Goal: Task Accomplishment & Management: Manage account settings

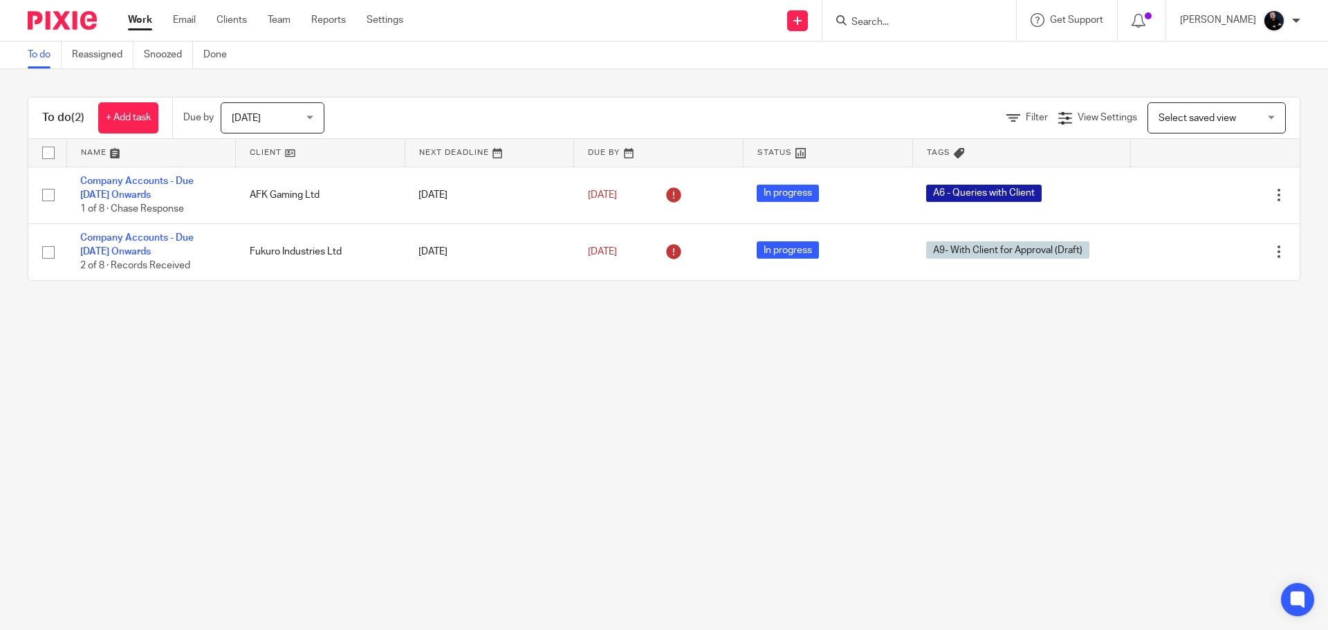
drag, startPoint x: 950, startPoint y: 23, endPoint x: 957, endPoint y: 23, distance: 7.6
click at [949, 23] on input "Search" at bounding box center [912, 23] width 125 height 12
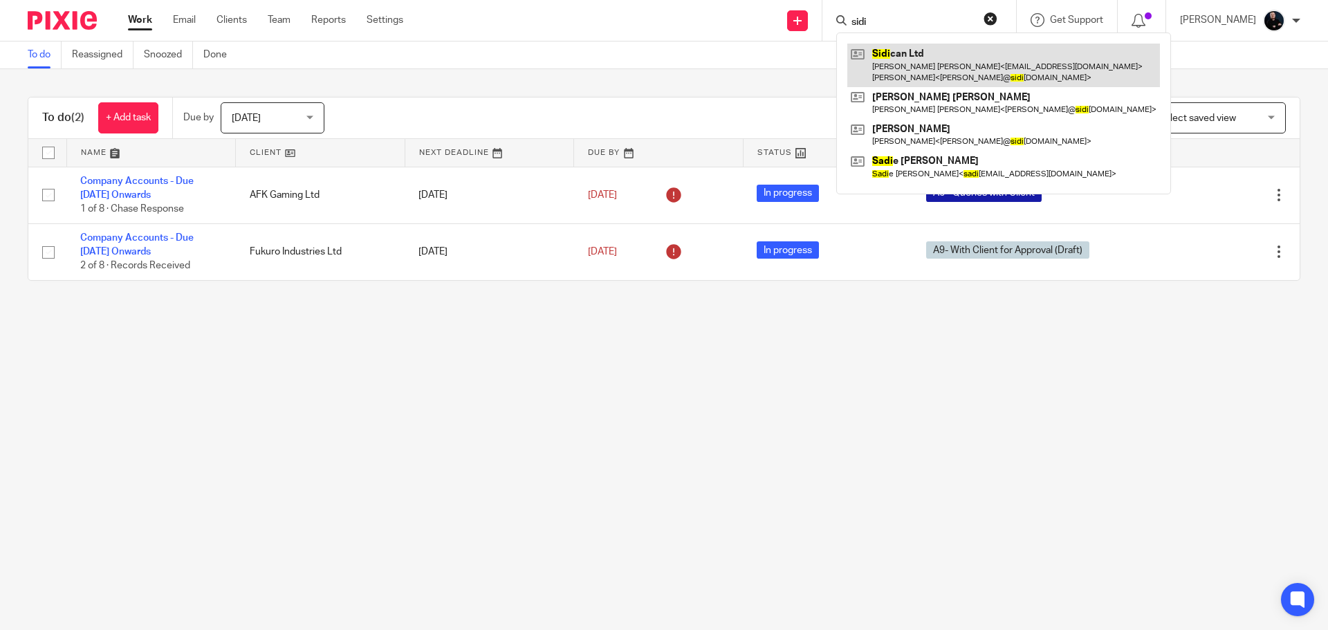
type input "sidi"
click at [938, 68] on link at bounding box center [1003, 65] width 313 height 43
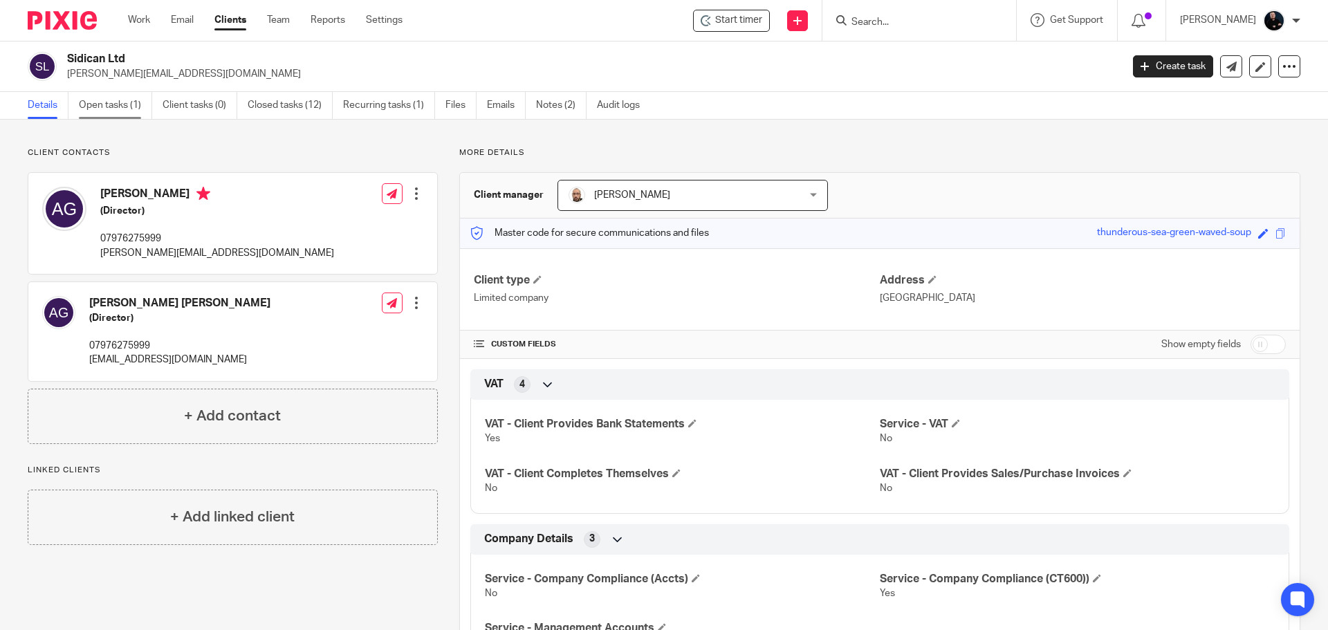
click at [86, 104] on link "Open tasks (1)" at bounding box center [115, 105] width 73 height 27
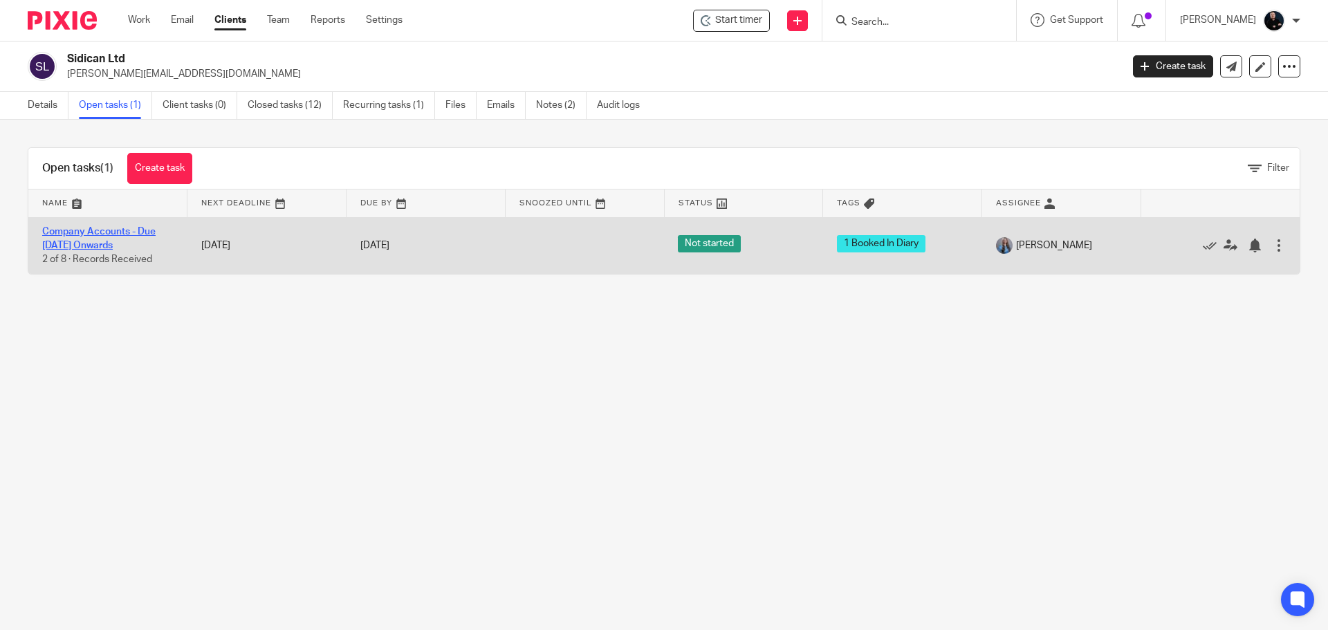
click at [123, 243] on link "Company Accounts - Due [DATE] Onwards" at bounding box center [98, 239] width 113 height 24
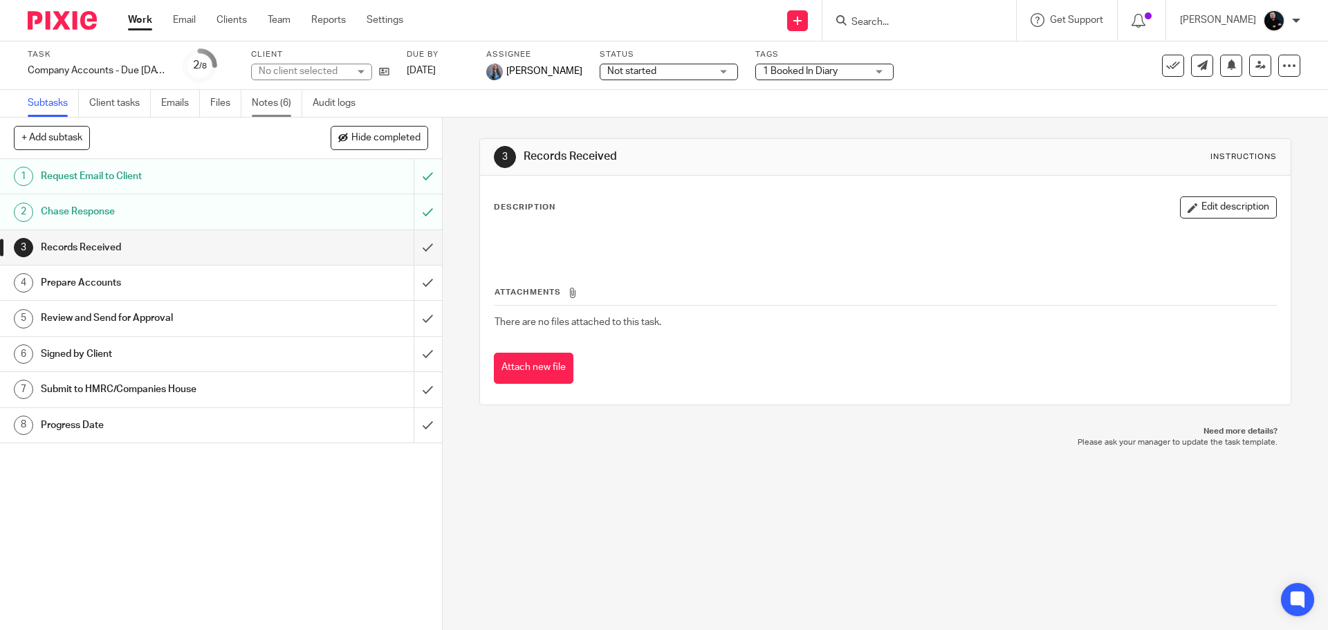
click at [274, 111] on link "Notes (6)" at bounding box center [277, 103] width 51 height 27
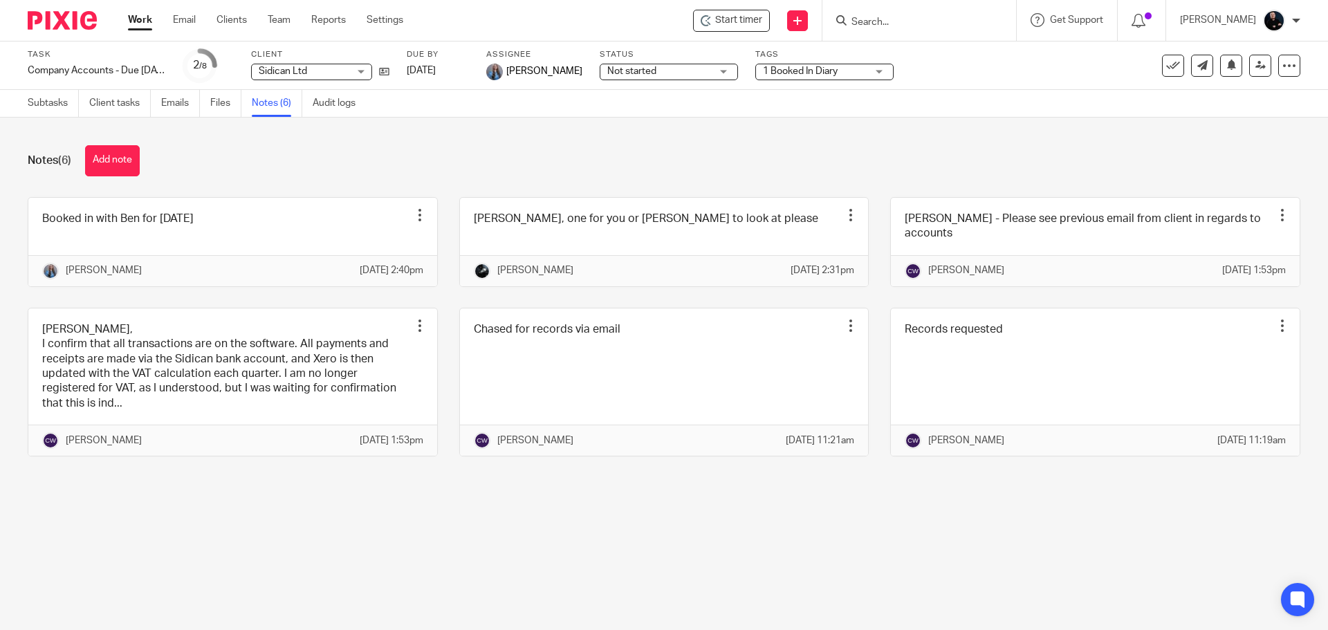
click at [424, 143] on div "Notes (6) Add note Booked in with Ben for [DATE] Edit note Delete note [PERSON_…" at bounding box center [664, 311] width 1328 height 387
click at [917, 28] on input "Search" at bounding box center [912, 23] width 125 height 12
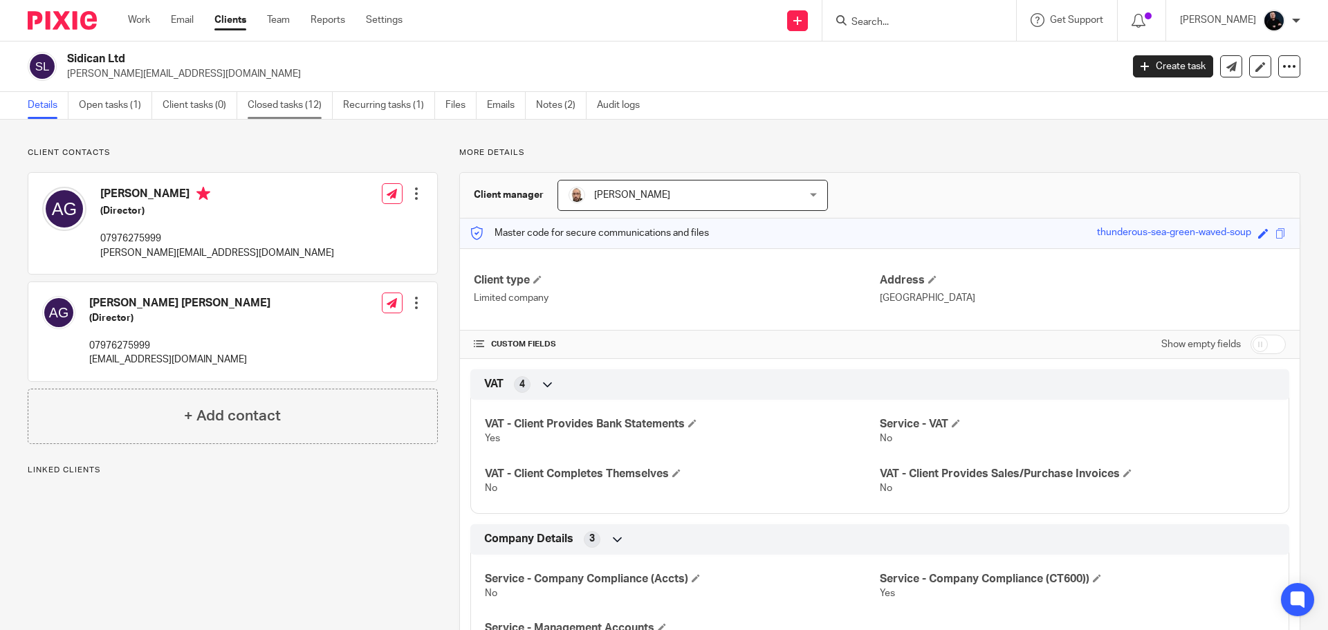
click at [270, 104] on link "Closed tasks (12)" at bounding box center [290, 105] width 85 height 27
click at [454, 104] on link "Files" at bounding box center [461, 105] width 31 height 27
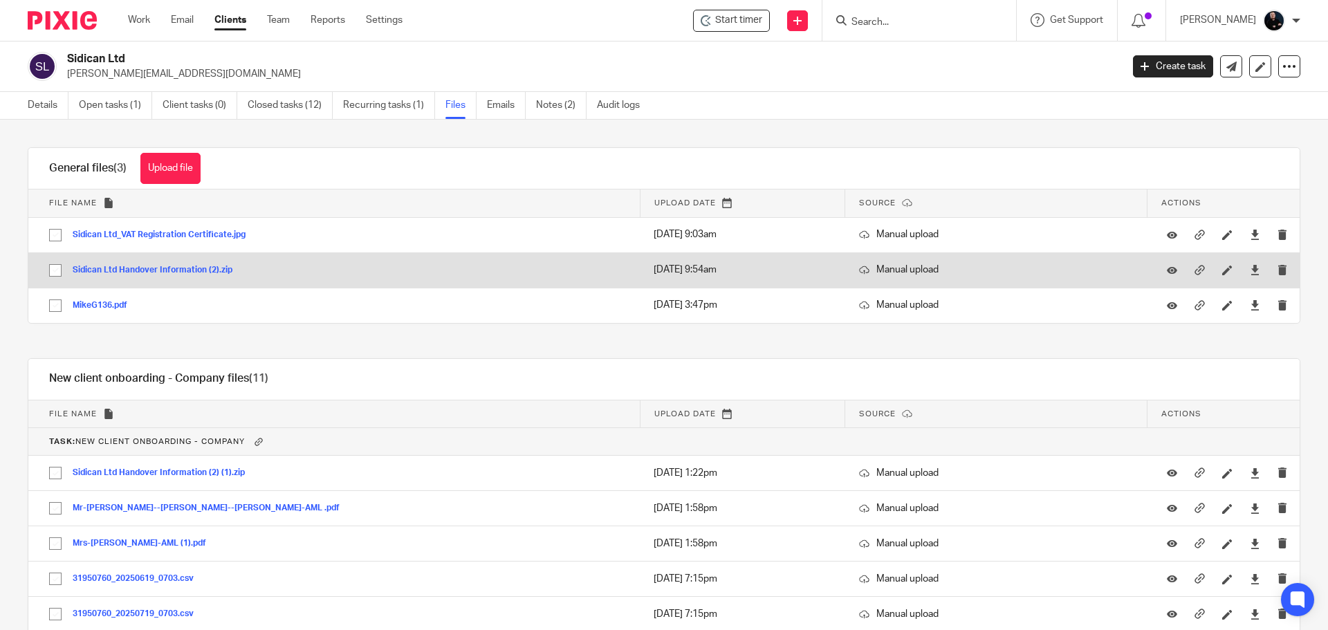
click at [155, 273] on button "Sidican Ltd Handover Information (2).zip" at bounding box center [158, 271] width 170 height 10
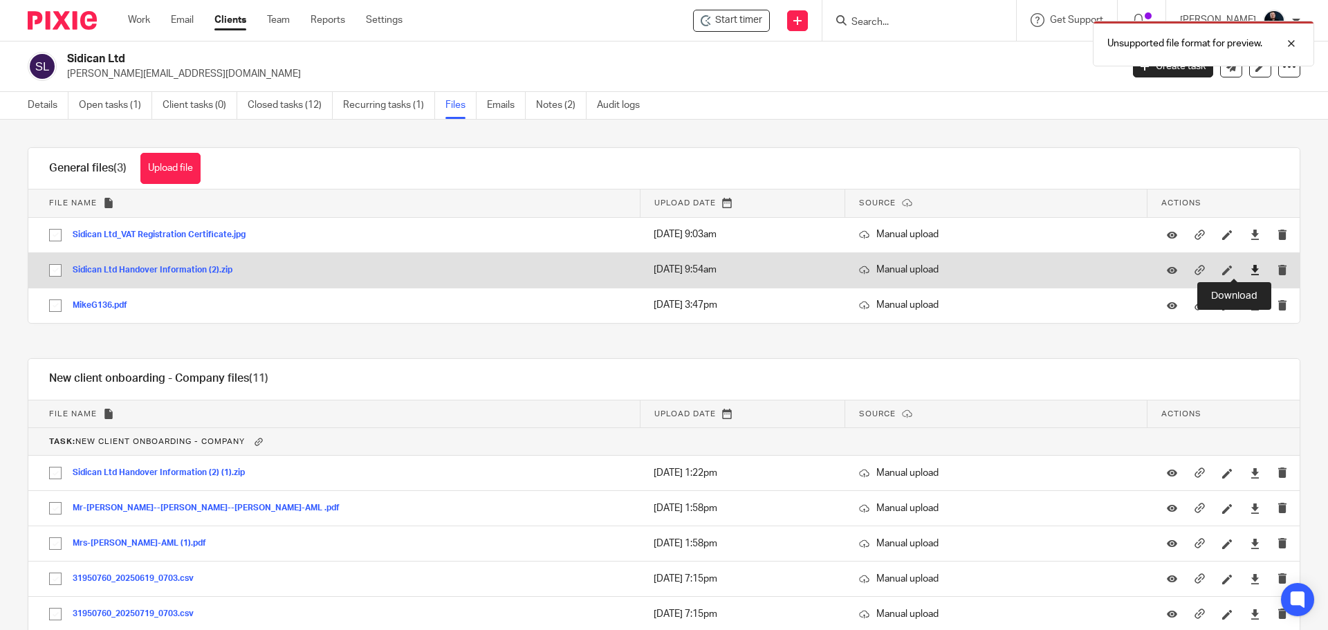
click at [1250, 267] on icon at bounding box center [1255, 270] width 10 height 10
